Goal: Transaction & Acquisition: Purchase product/service

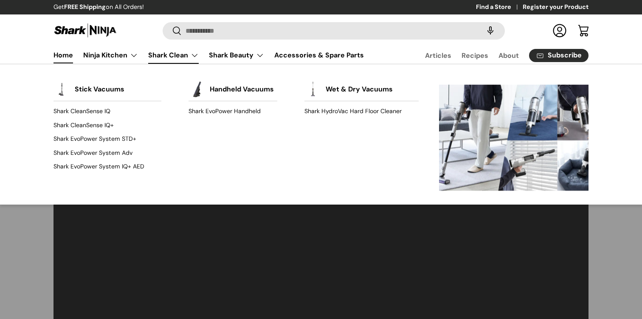
click at [172, 61] on link "Shark Clean" at bounding box center [173, 55] width 51 height 17
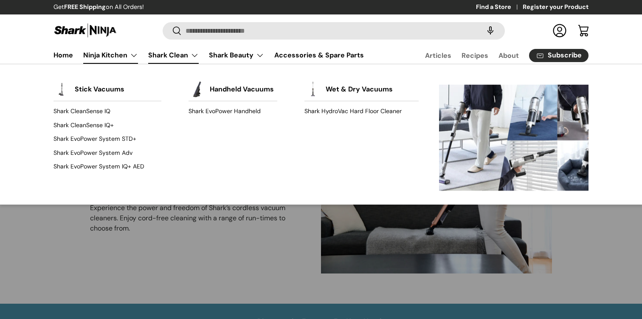
click at [126, 52] on link "Ninja Kitchen" at bounding box center [110, 55] width 55 height 17
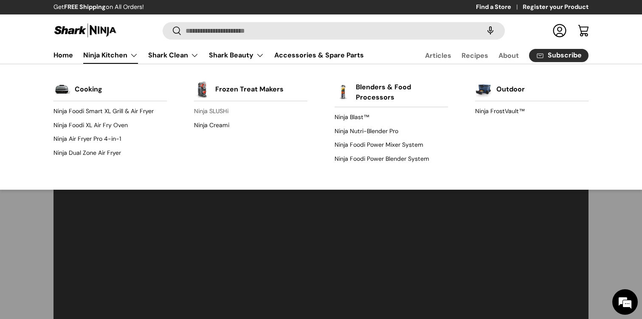
click at [204, 112] on link "Ninja SLUSHi" at bounding box center [250, 111] width 113 height 14
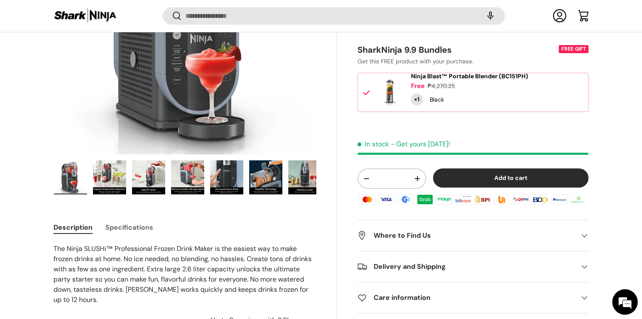
scroll to position [200, 0]
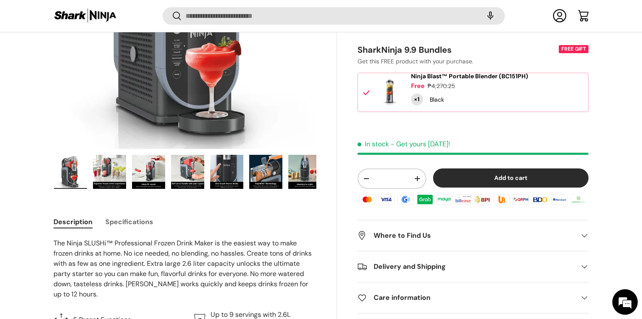
click at [481, 187] on button "Add to cart" at bounding box center [510, 177] width 155 height 19
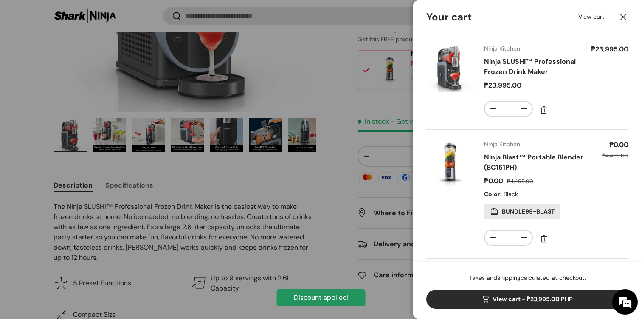
scroll to position [0, 0]
click at [583, 17] on link "View cart" at bounding box center [592, 16] width 26 height 9
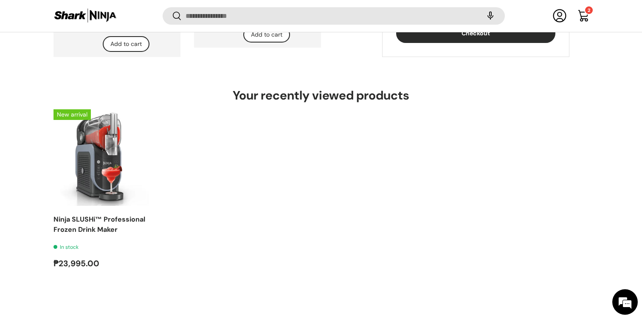
scroll to position [364, 0]
